Goal: Task Accomplishment & Management: Manage account settings

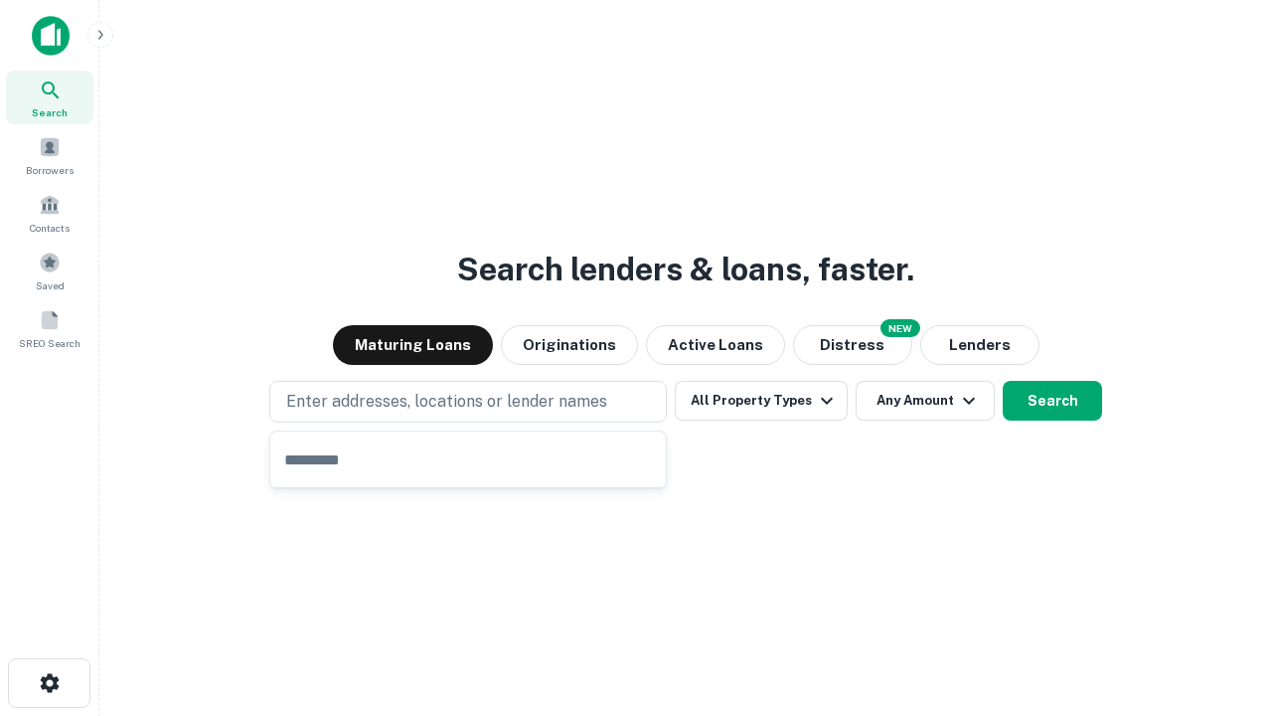
type input "**********"
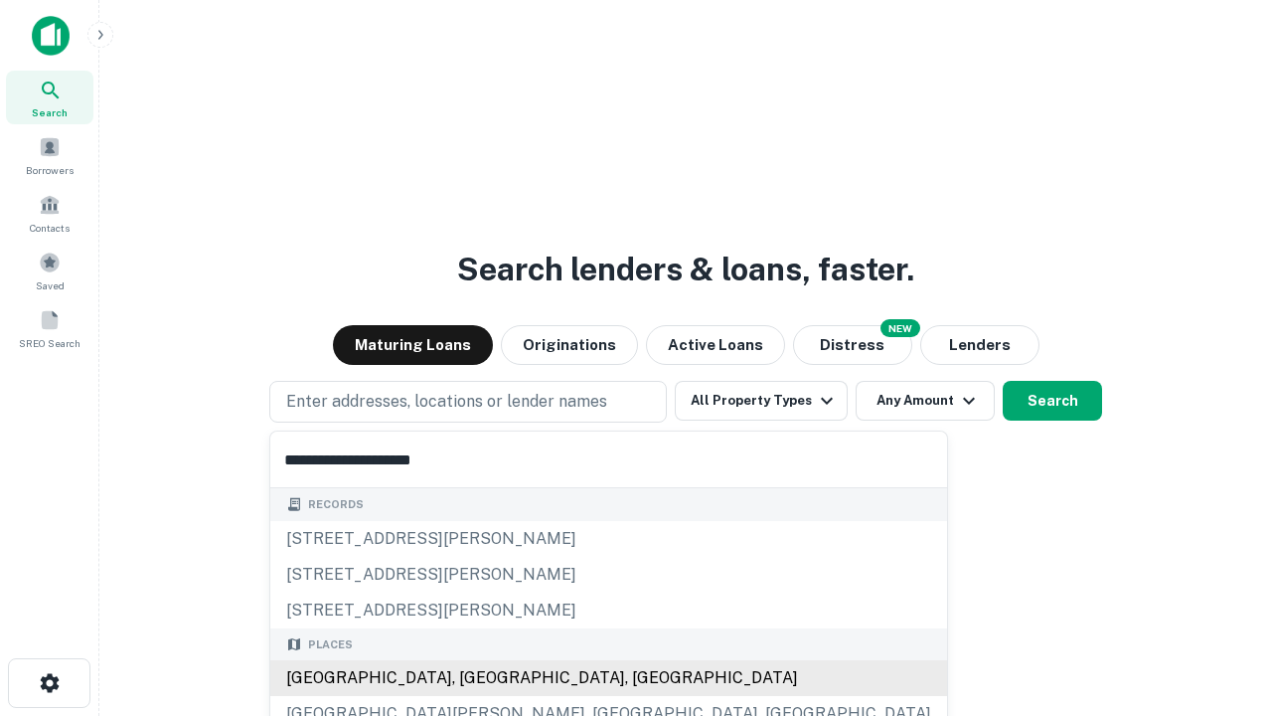
click at [475, 678] on div "[GEOGRAPHIC_DATA], [GEOGRAPHIC_DATA], [GEOGRAPHIC_DATA]" at bounding box center [608, 678] width 677 height 36
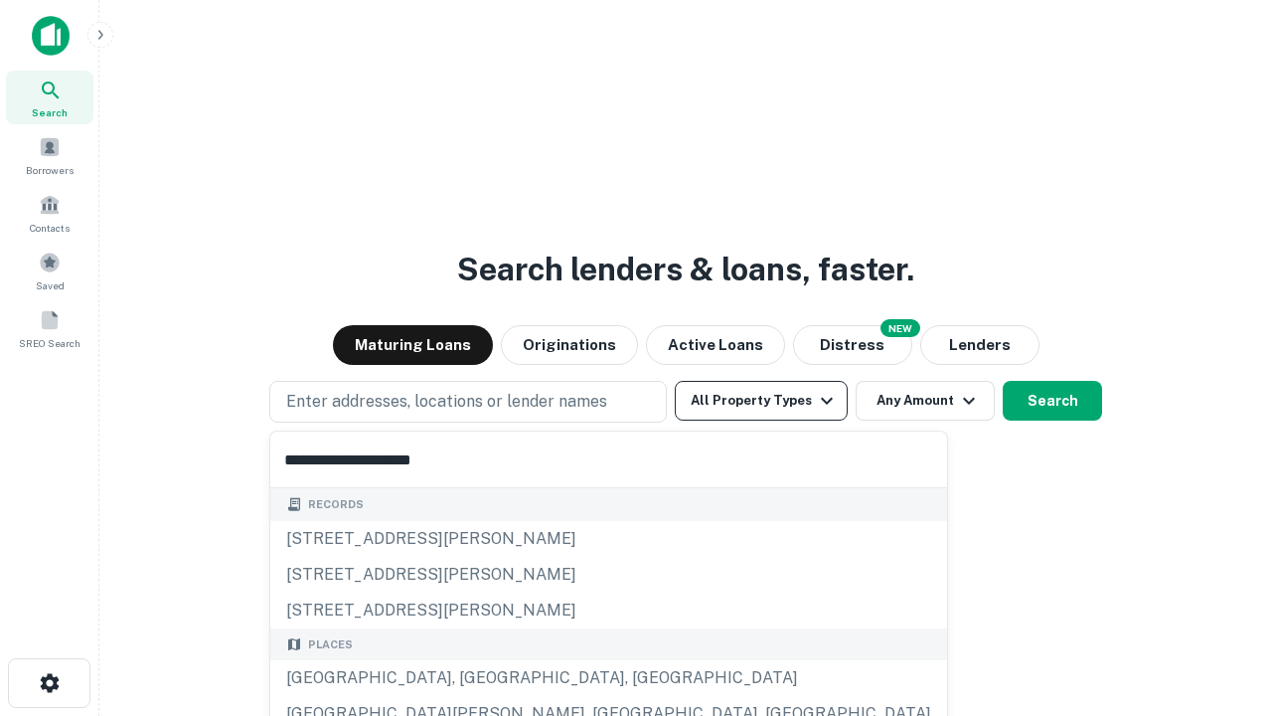
click at [761, 401] on button "All Property Types" at bounding box center [761, 401] width 173 height 40
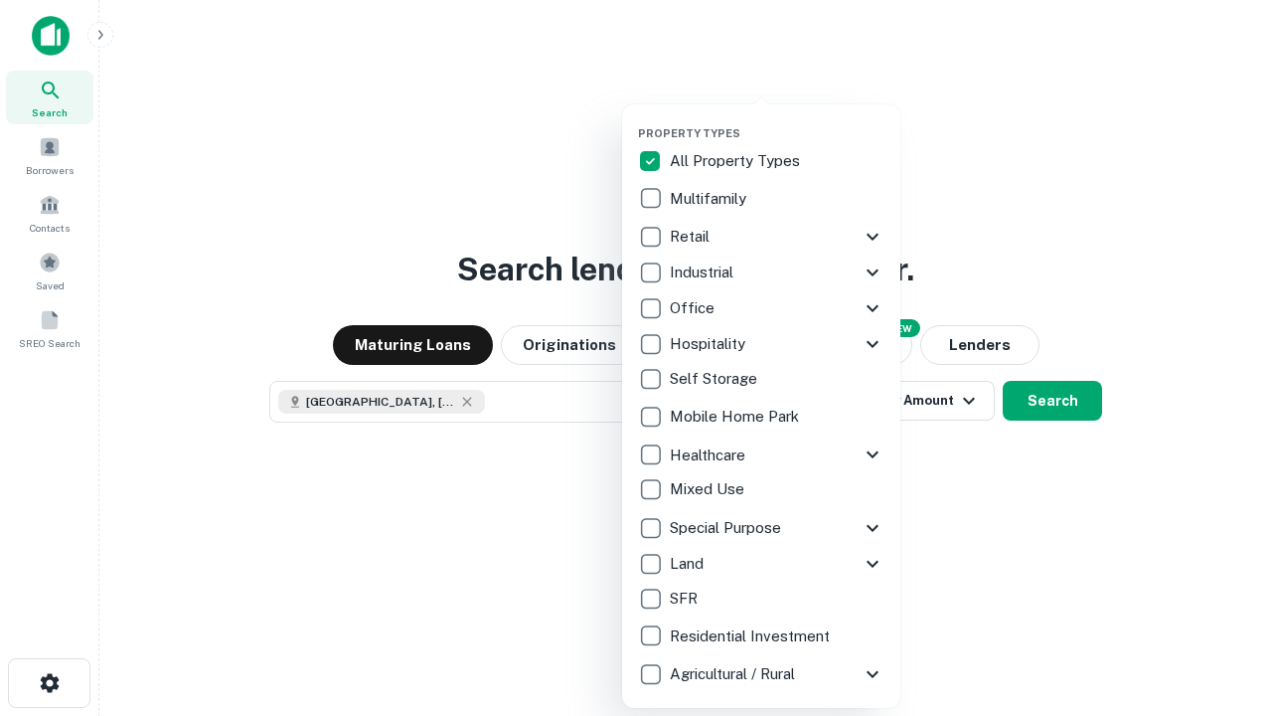
click at [777, 120] on button "button" at bounding box center [777, 120] width 278 height 1
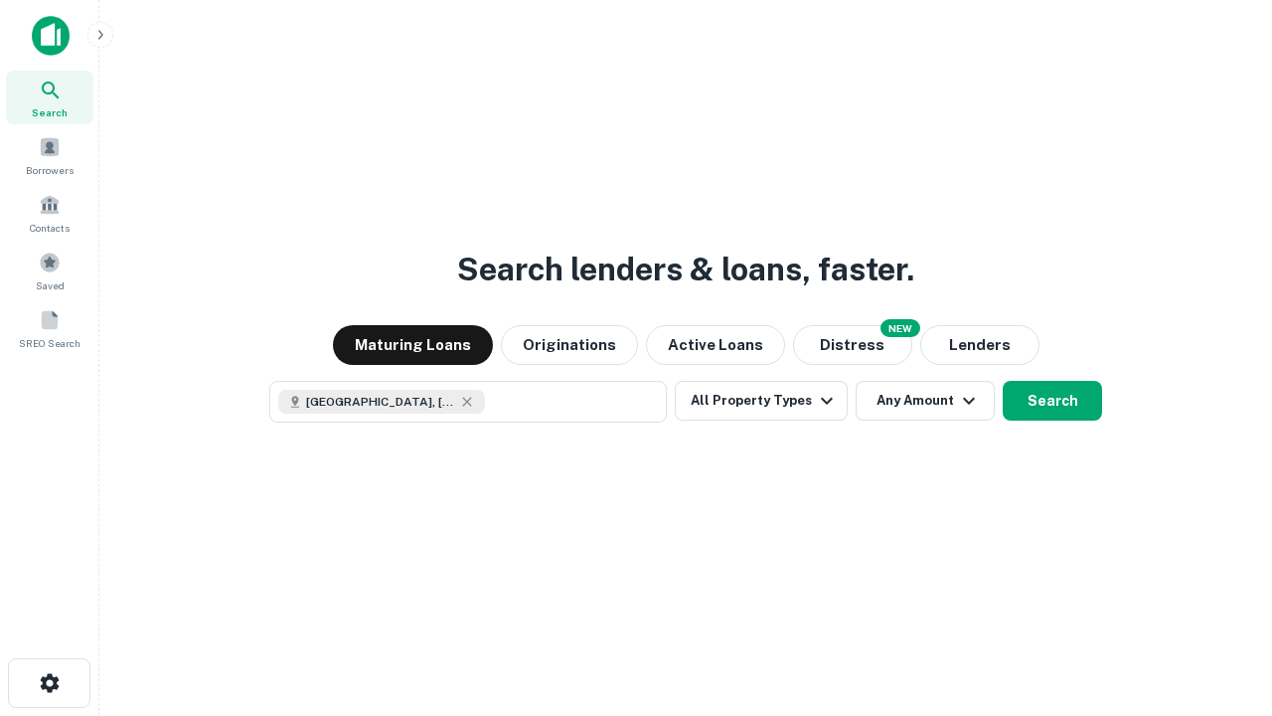
scroll to position [32, 0]
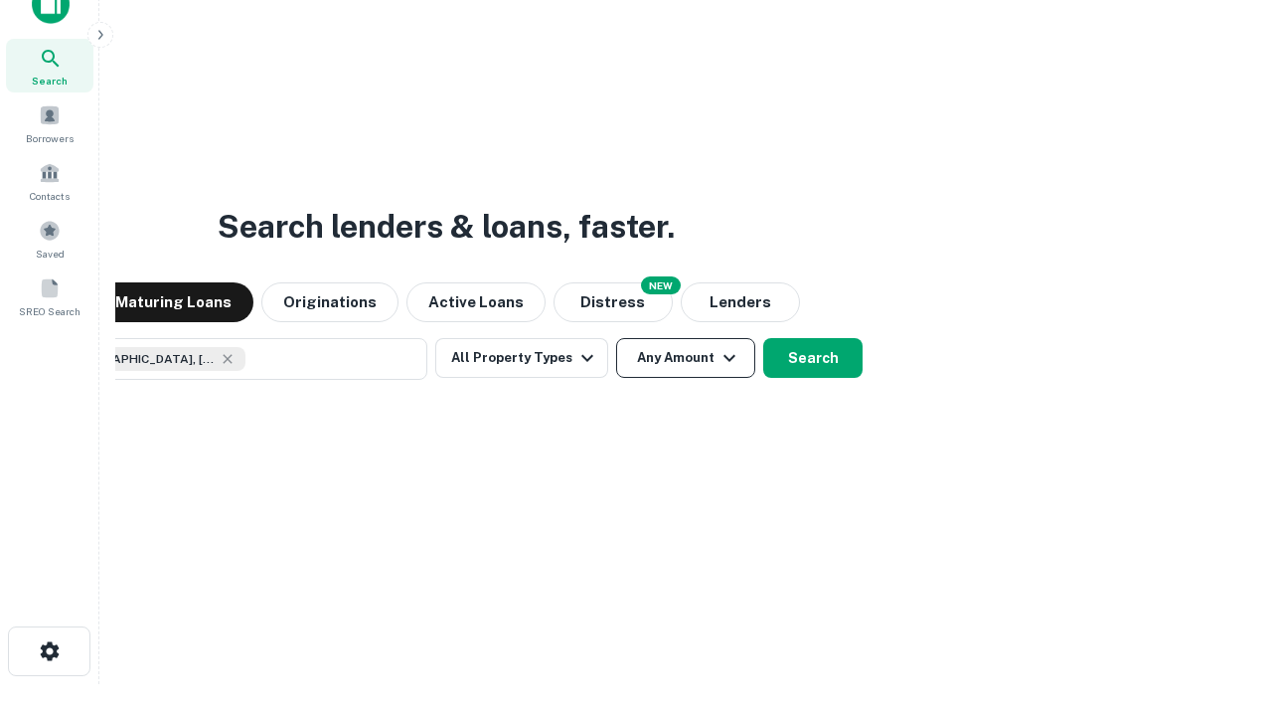
click at [616, 338] on button "Any Amount" at bounding box center [685, 358] width 139 height 40
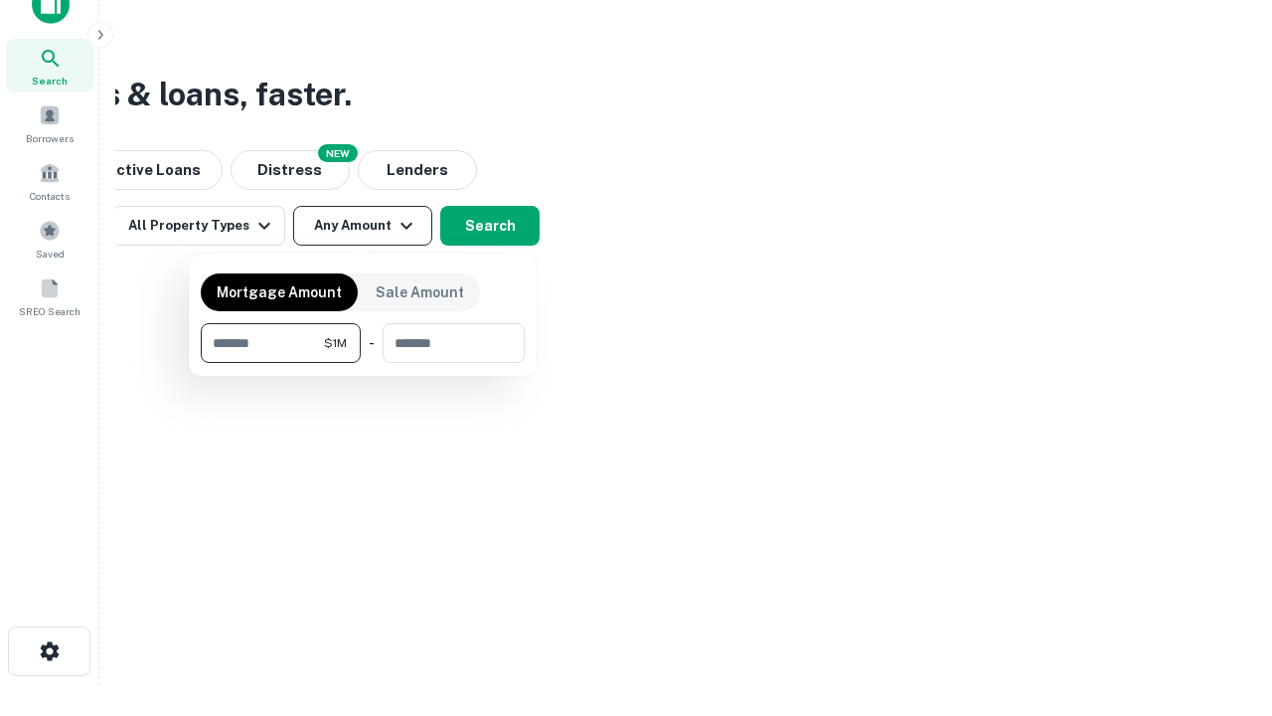
type input "*******"
click at [363, 363] on button "button" at bounding box center [363, 363] width 324 height 1
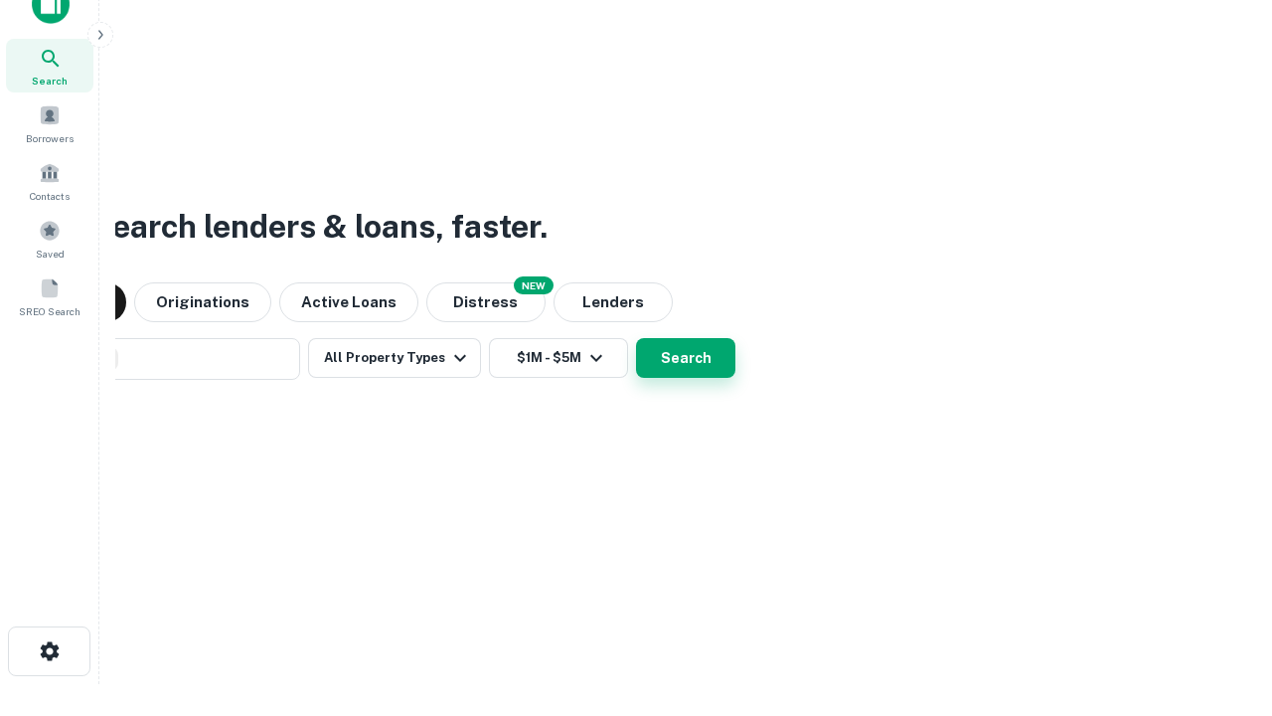
click at [636, 338] on button "Search" at bounding box center [685, 358] width 99 height 40
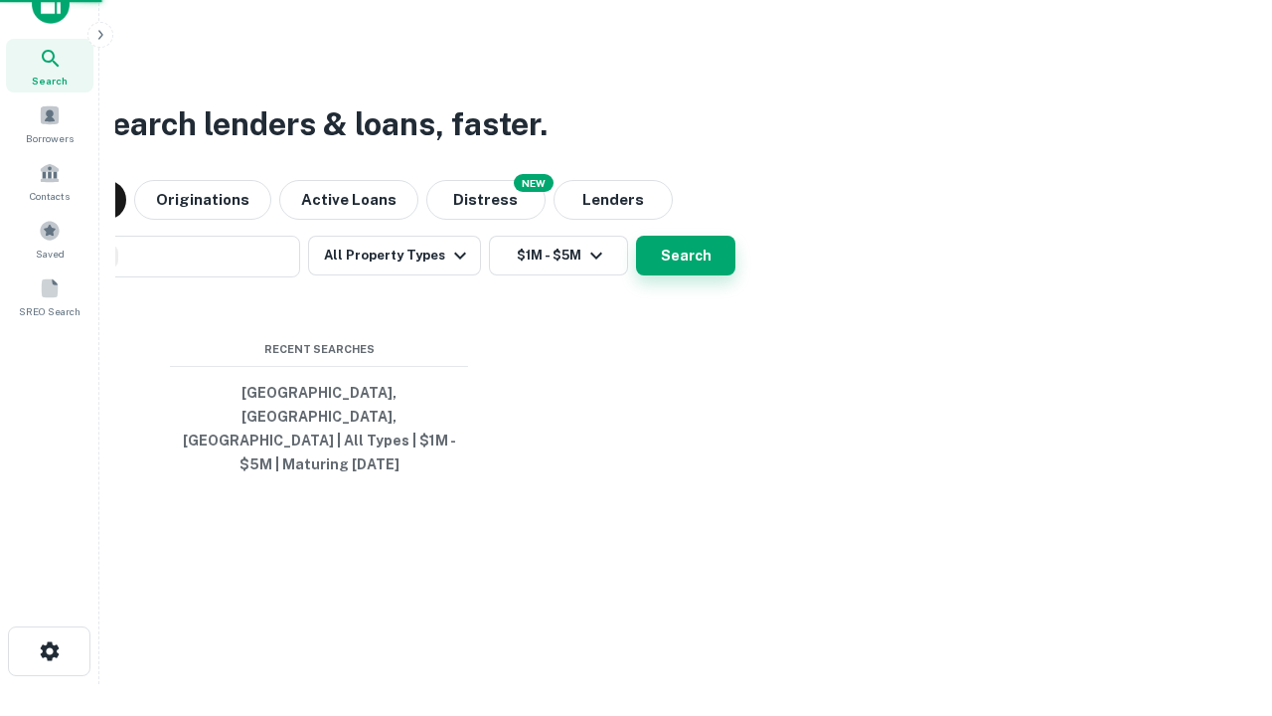
scroll to position [65, 563]
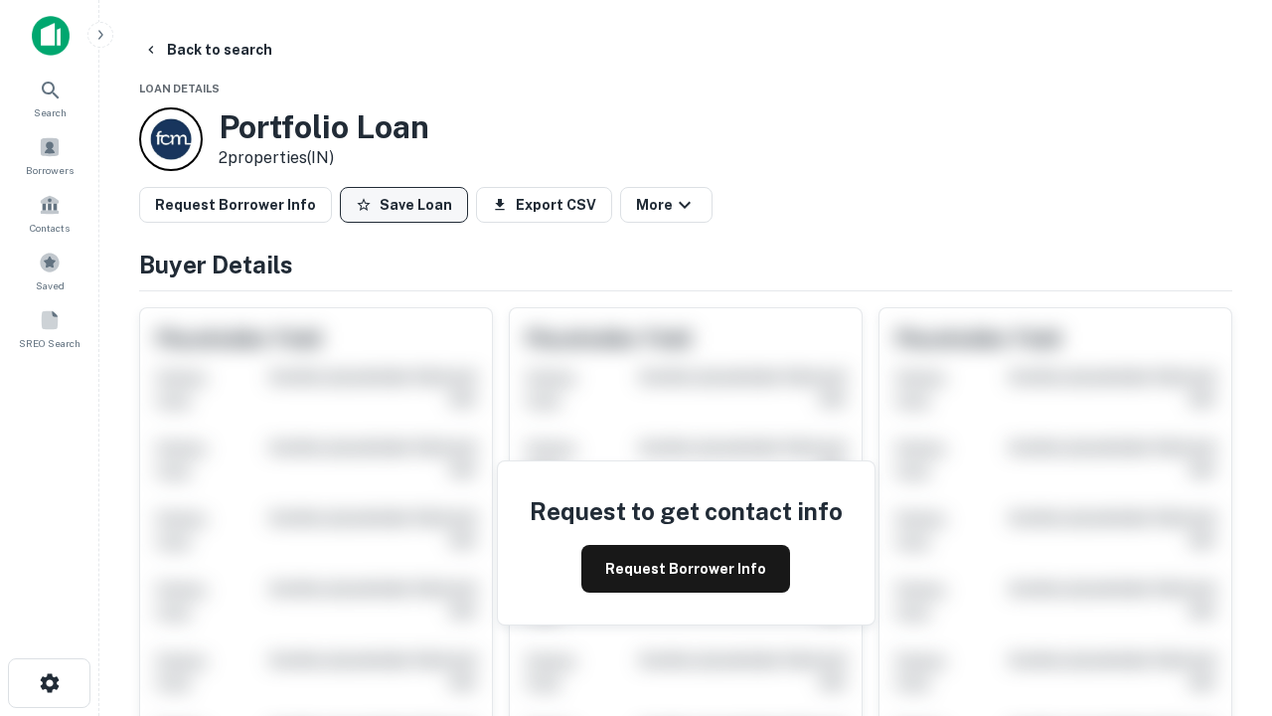
click at [404, 205] on button "Save Loan" at bounding box center [404, 205] width 128 height 36
click at [408, 205] on button "Loan Saved" at bounding box center [408, 205] width 137 height 36
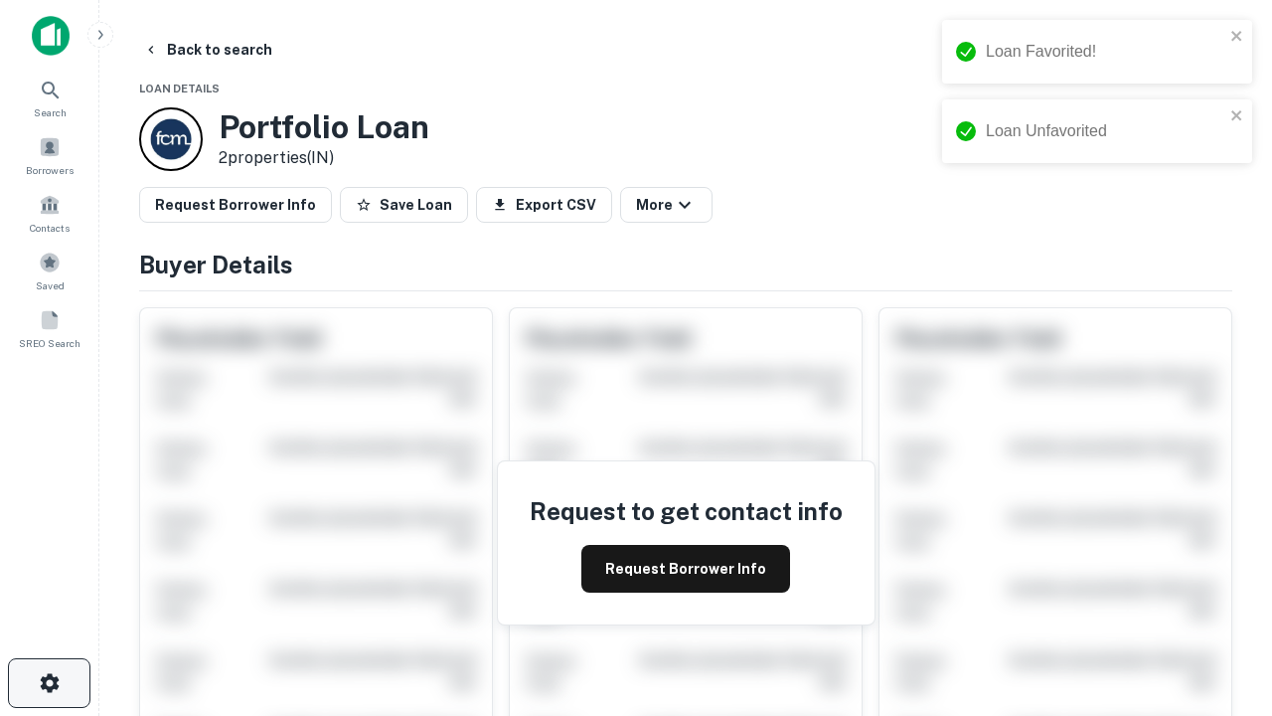
click at [49, 683] on icon "button" at bounding box center [50, 683] width 24 height 24
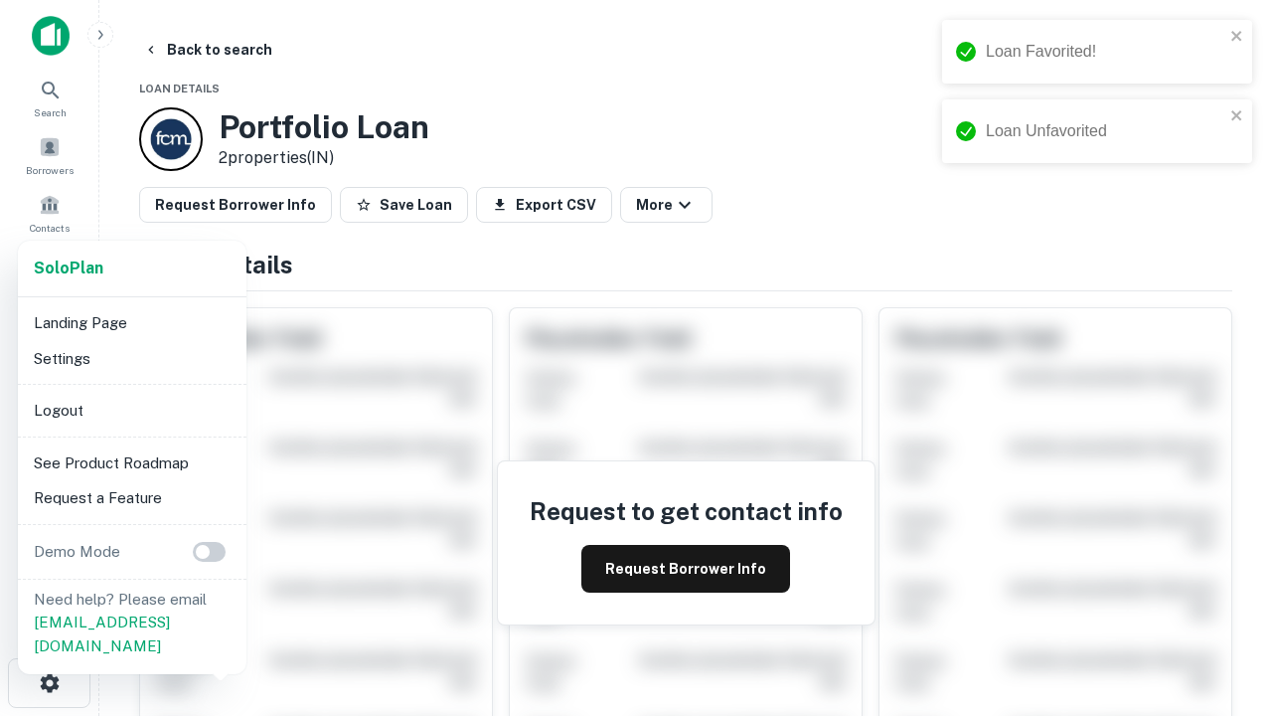
click at [131, 409] on li "Logout" at bounding box center [132, 411] width 213 height 36
